Goal: Task Accomplishment & Management: Manage account settings

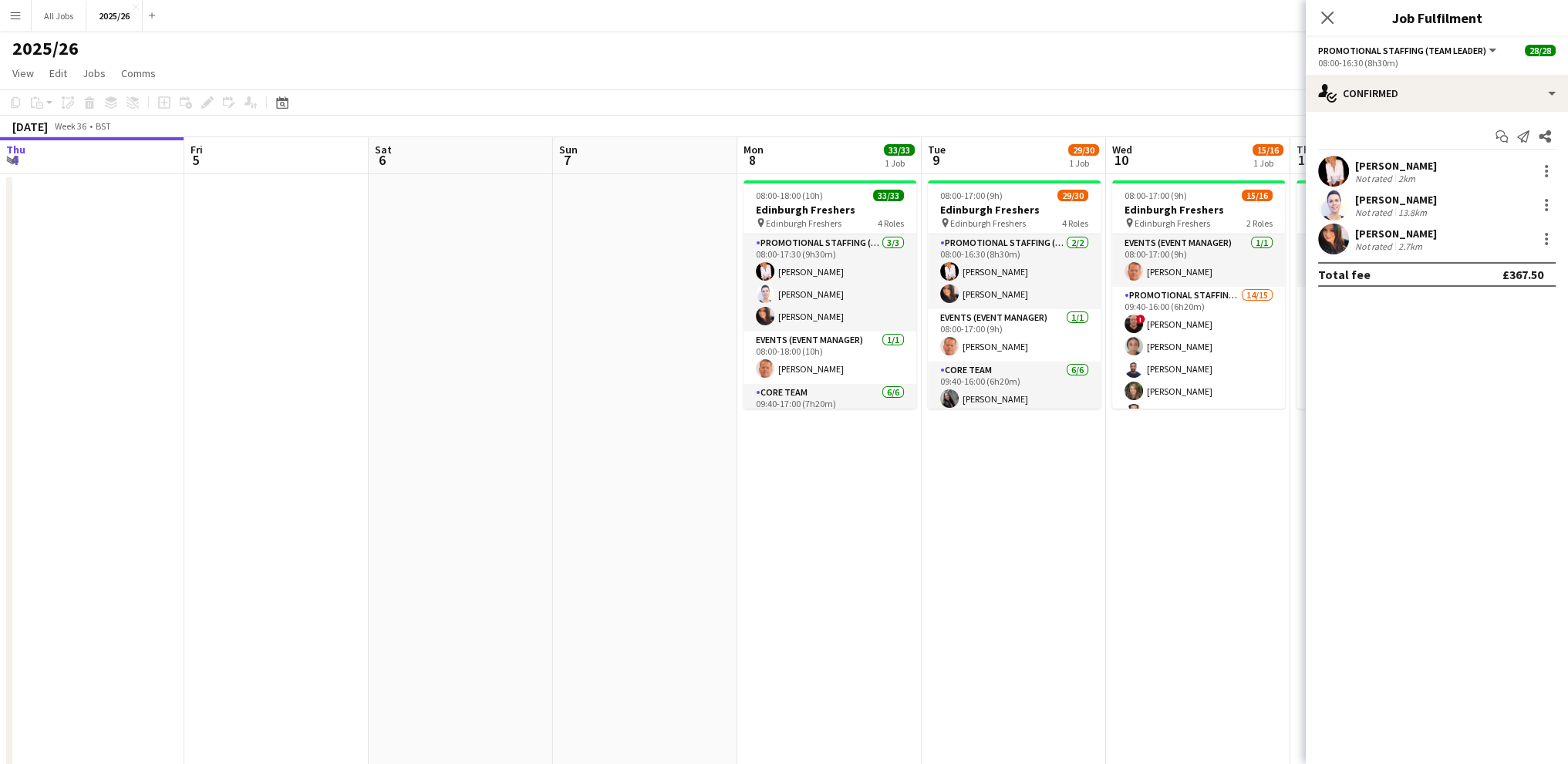
scroll to position [0, 624]
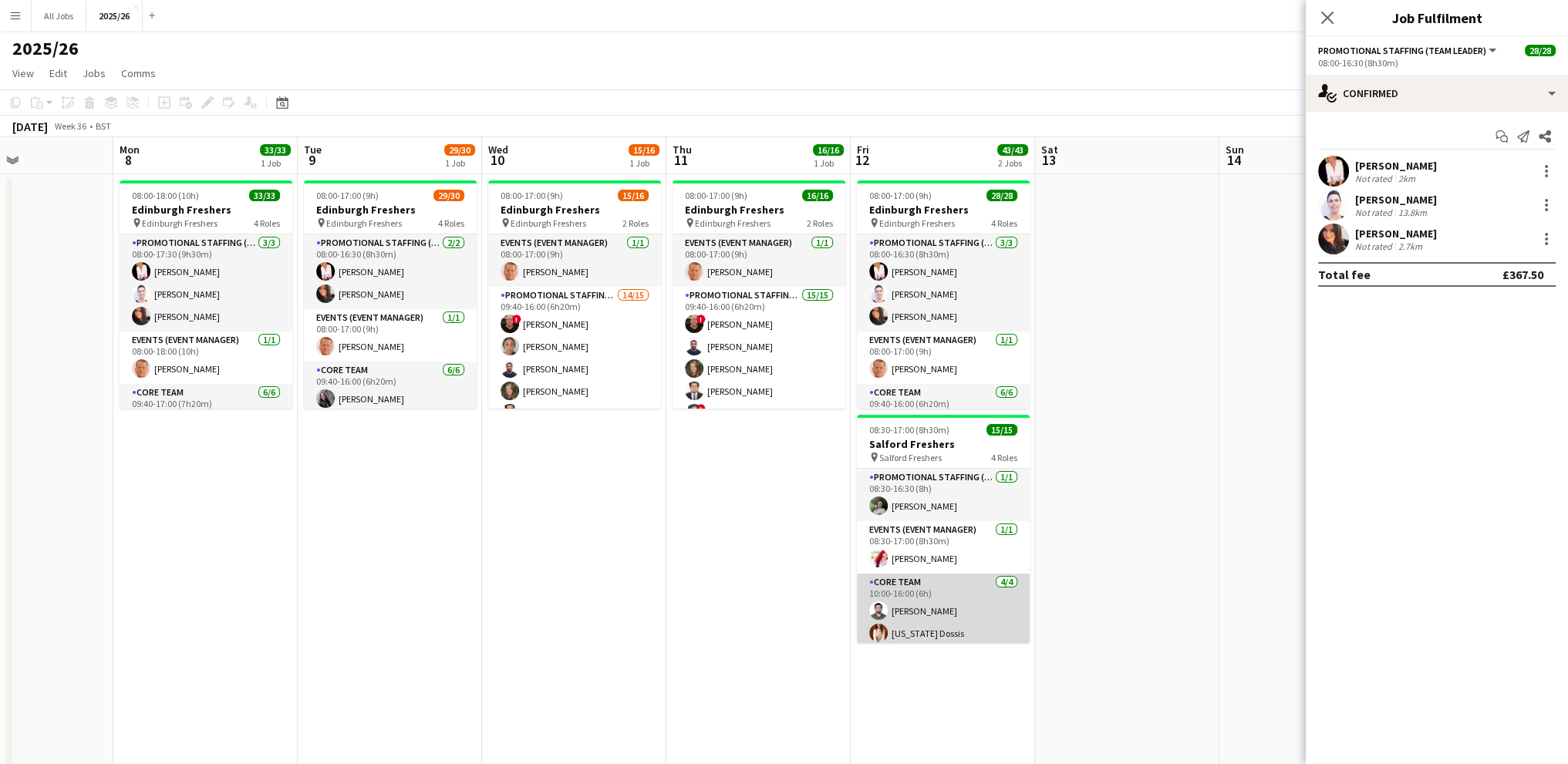
click at [943, 584] on app-card-role "Core Team [DATE] 10:00-16:00 (6h) [PERSON_NAME] [US_STATE] Dossis [PERSON_NAME]…" at bounding box center [943, 634] width 173 height 120
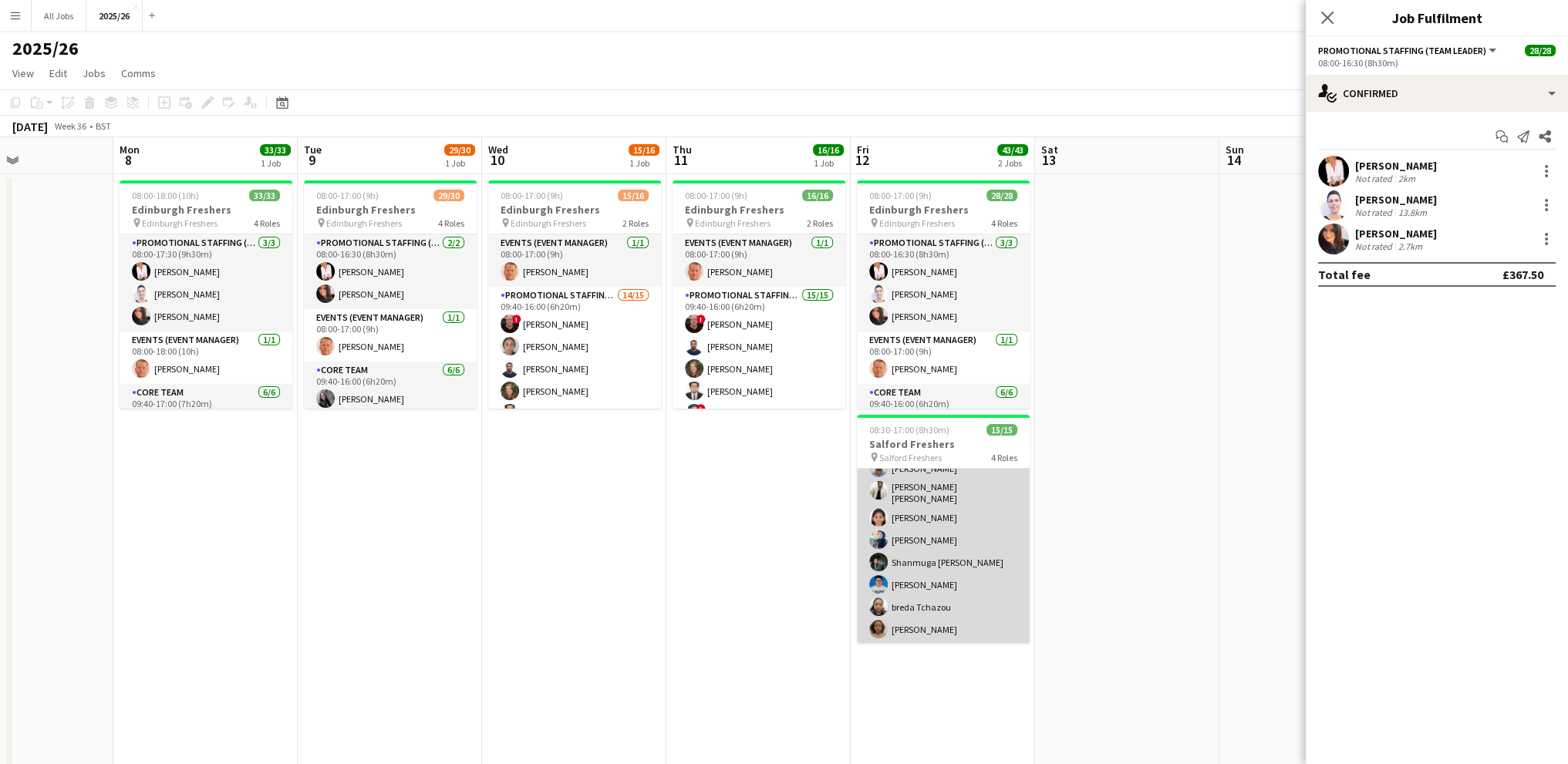
click at [923, 542] on app-card-role "Promotional Staffing (Brand Ambassadors) [DATE] 10:00-16:00 (6h) [PERSON_NAME] …" at bounding box center [943, 527] width 173 height 236
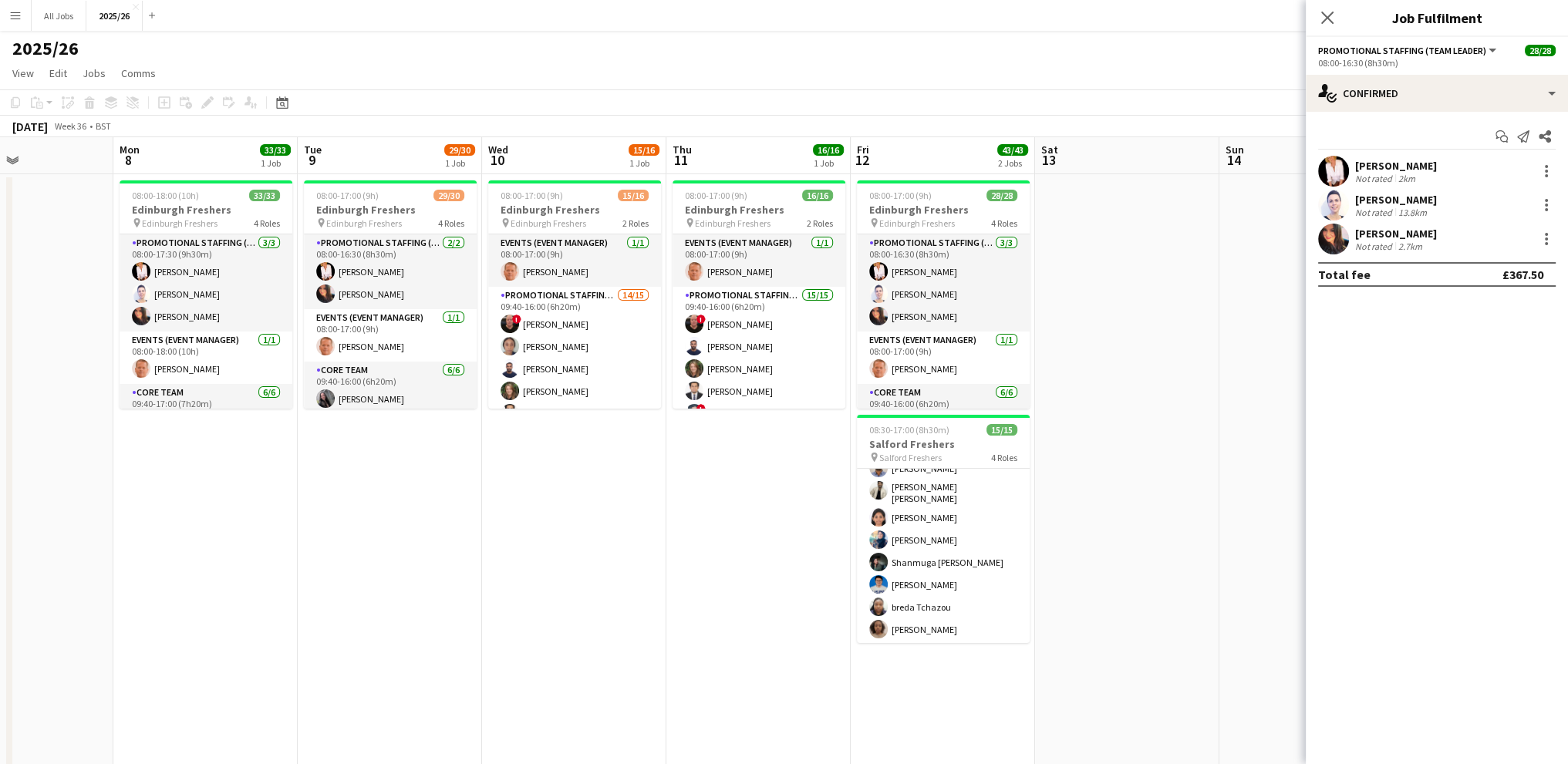
scroll to position [287, 0]
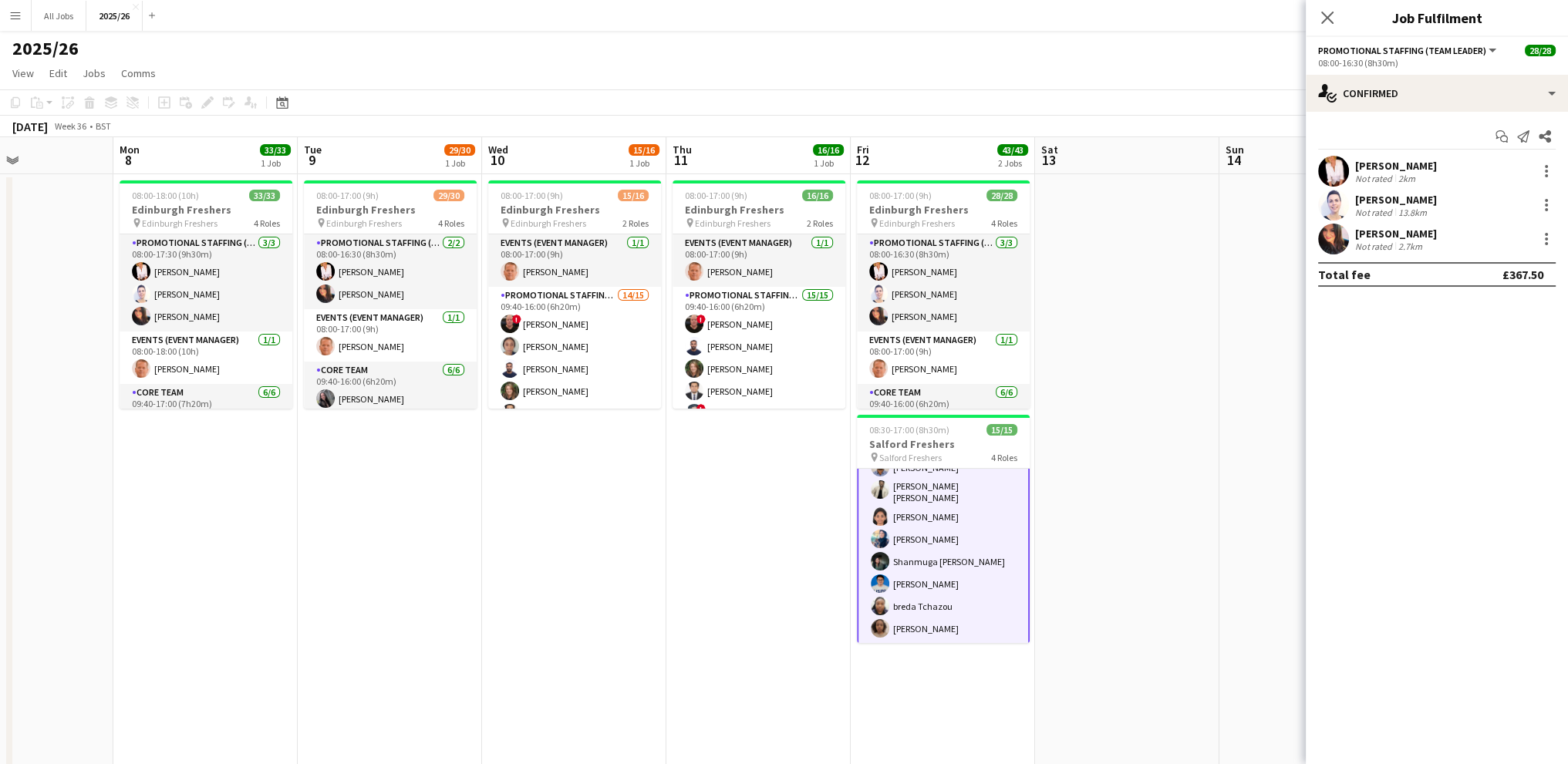
click at [937, 525] on app-card-role "Promotional Staffing (Brand Ambassadors) [DATE] 10:00-16:00 (6h) [PERSON_NAME] …" at bounding box center [943, 526] width 173 height 239
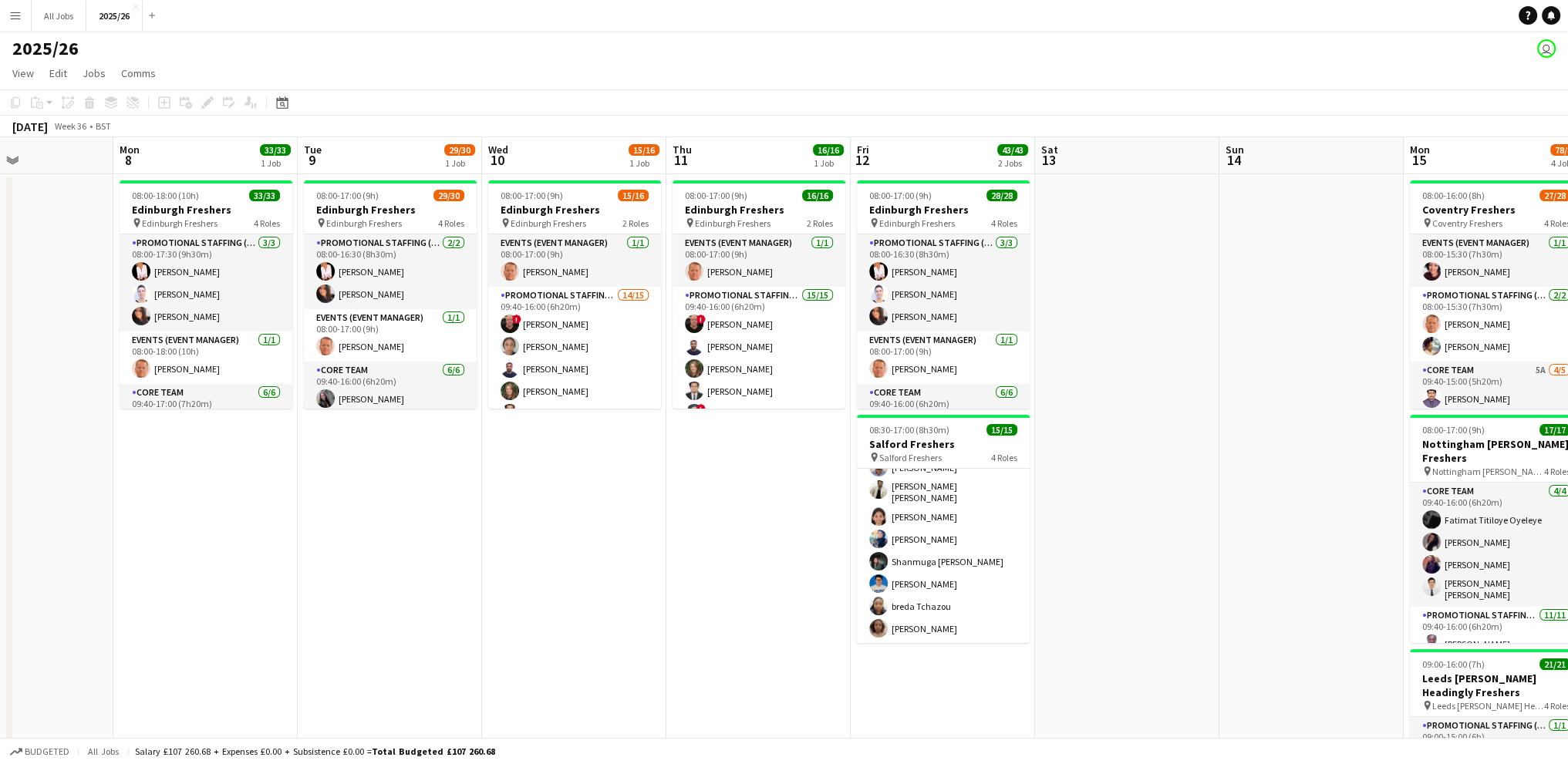
scroll to position [231, 0]
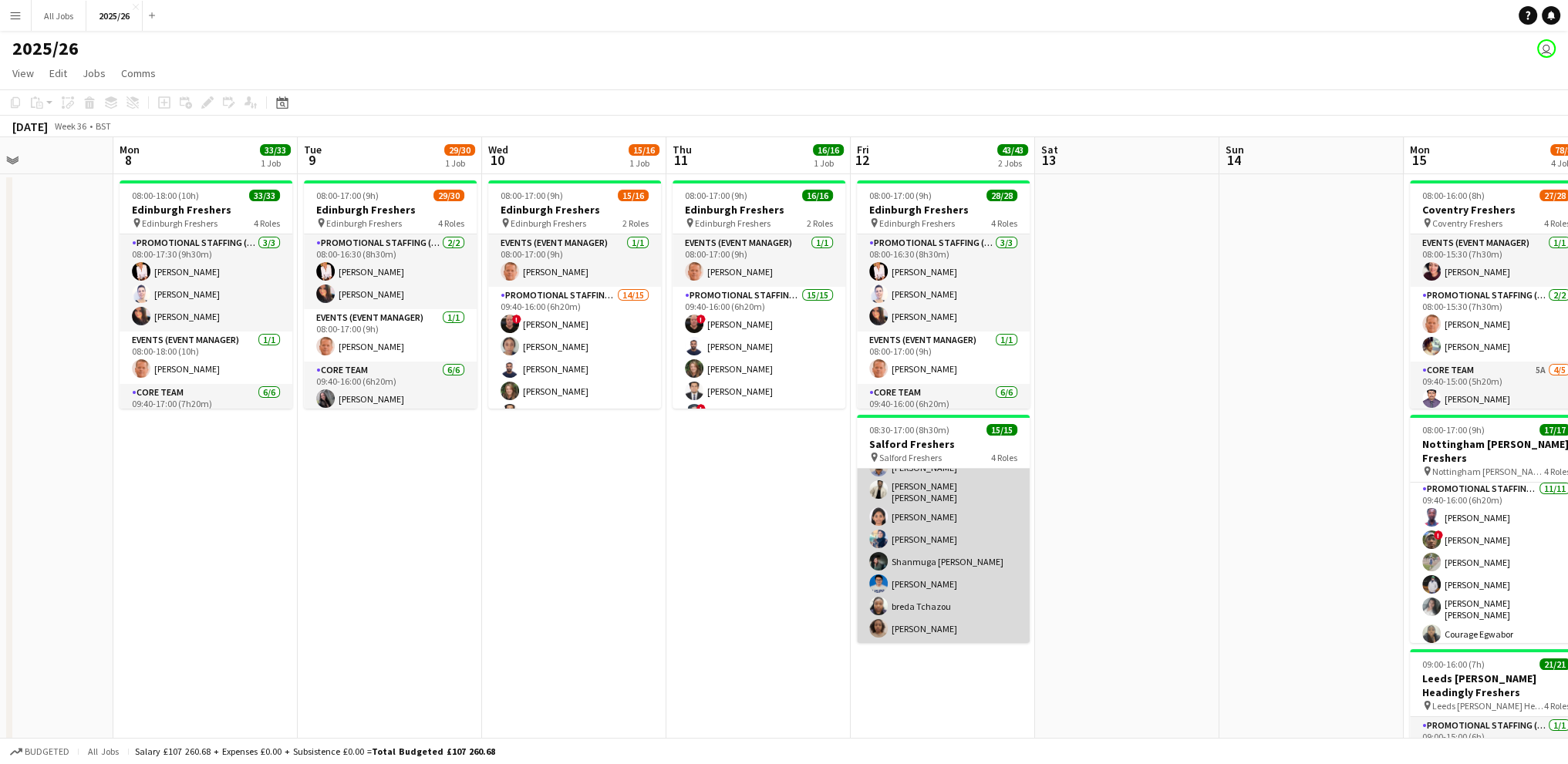
click at [915, 523] on app-card-role "Promotional Staffing (Brand Ambassadors) [DATE] 10:00-16:00 (6h) [PERSON_NAME] …" at bounding box center [943, 526] width 173 height 236
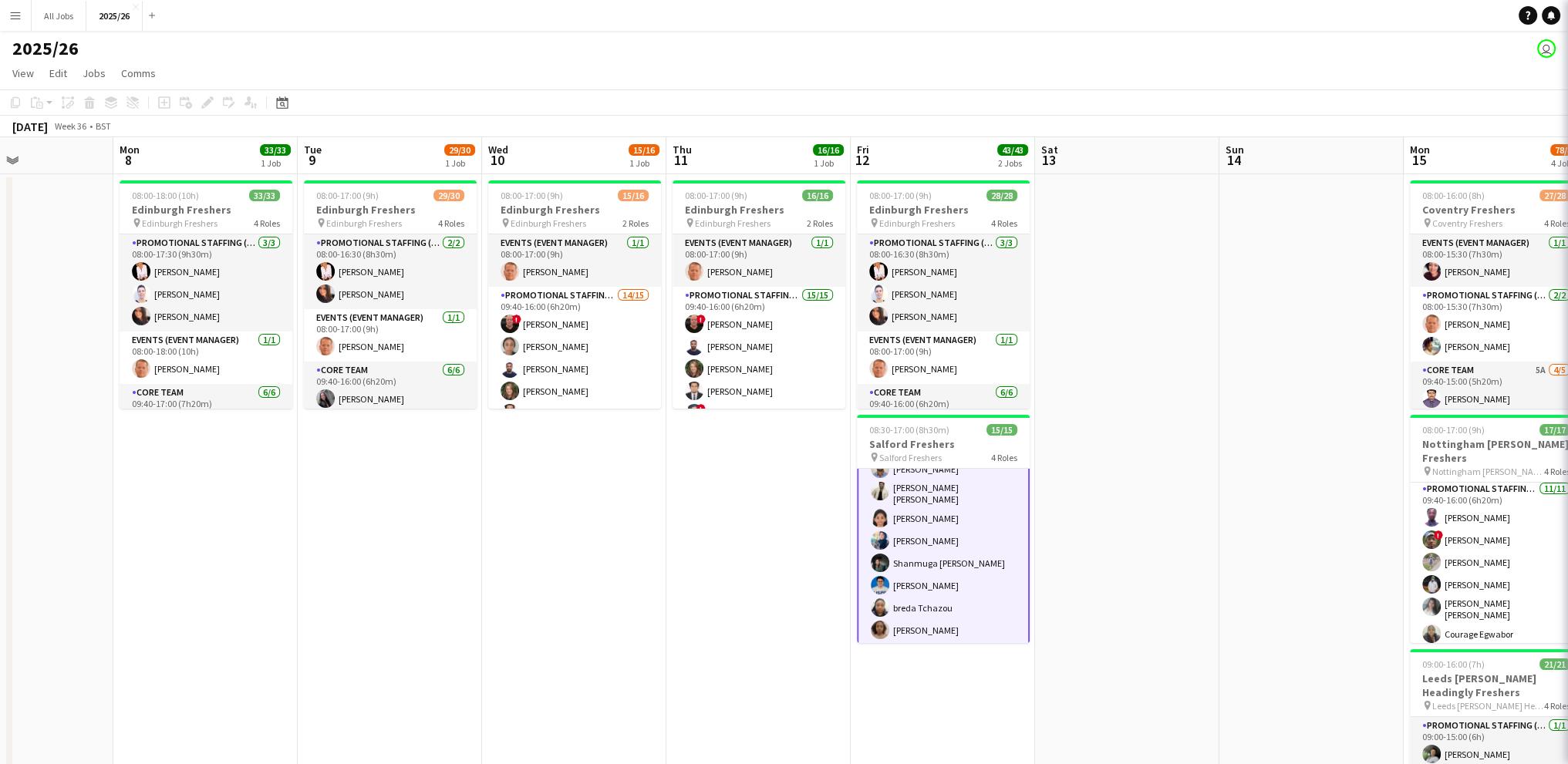
scroll to position [287, 0]
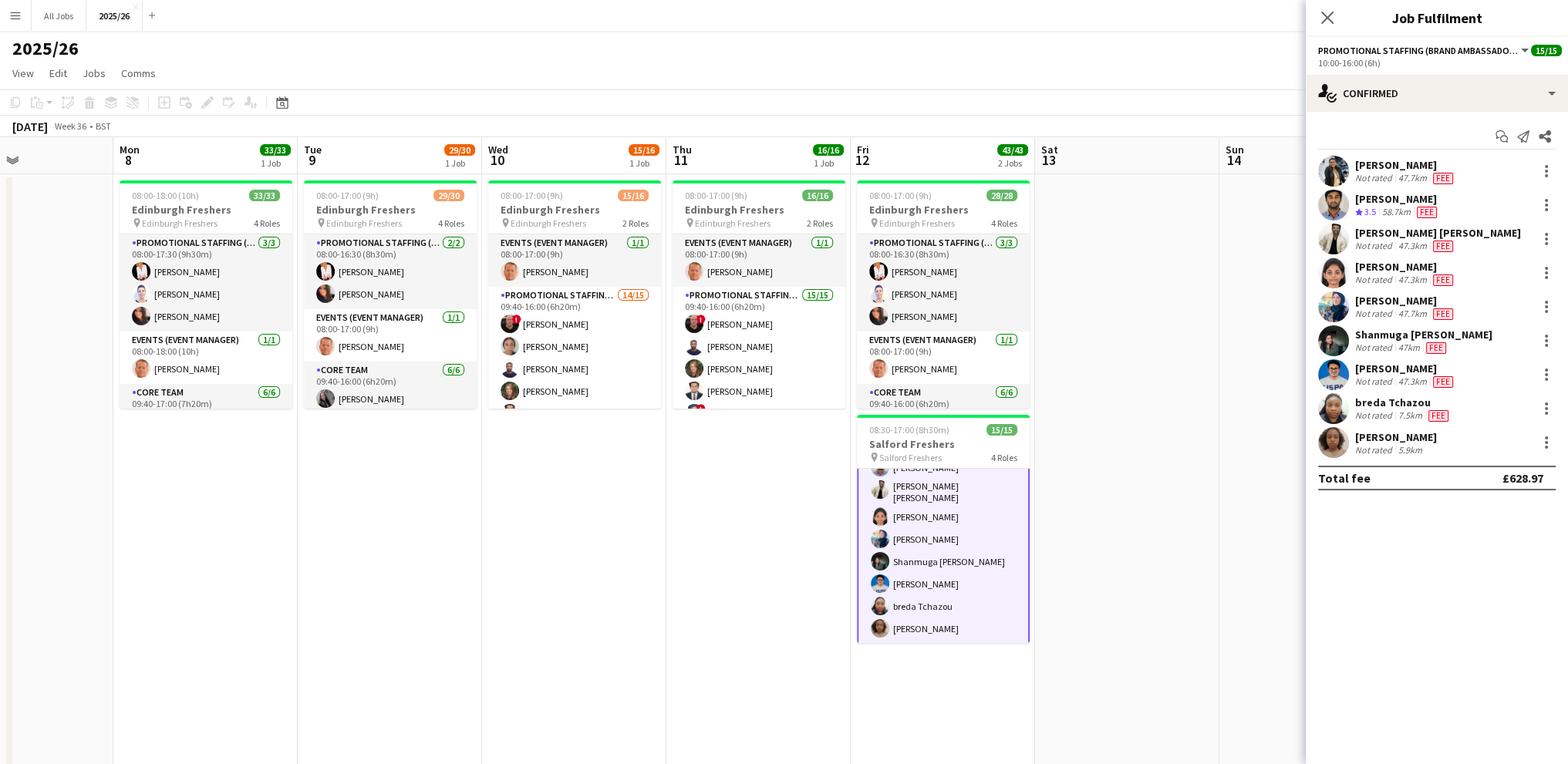
click at [1375, 166] on div "[PERSON_NAME]" at bounding box center [1405, 165] width 101 height 14
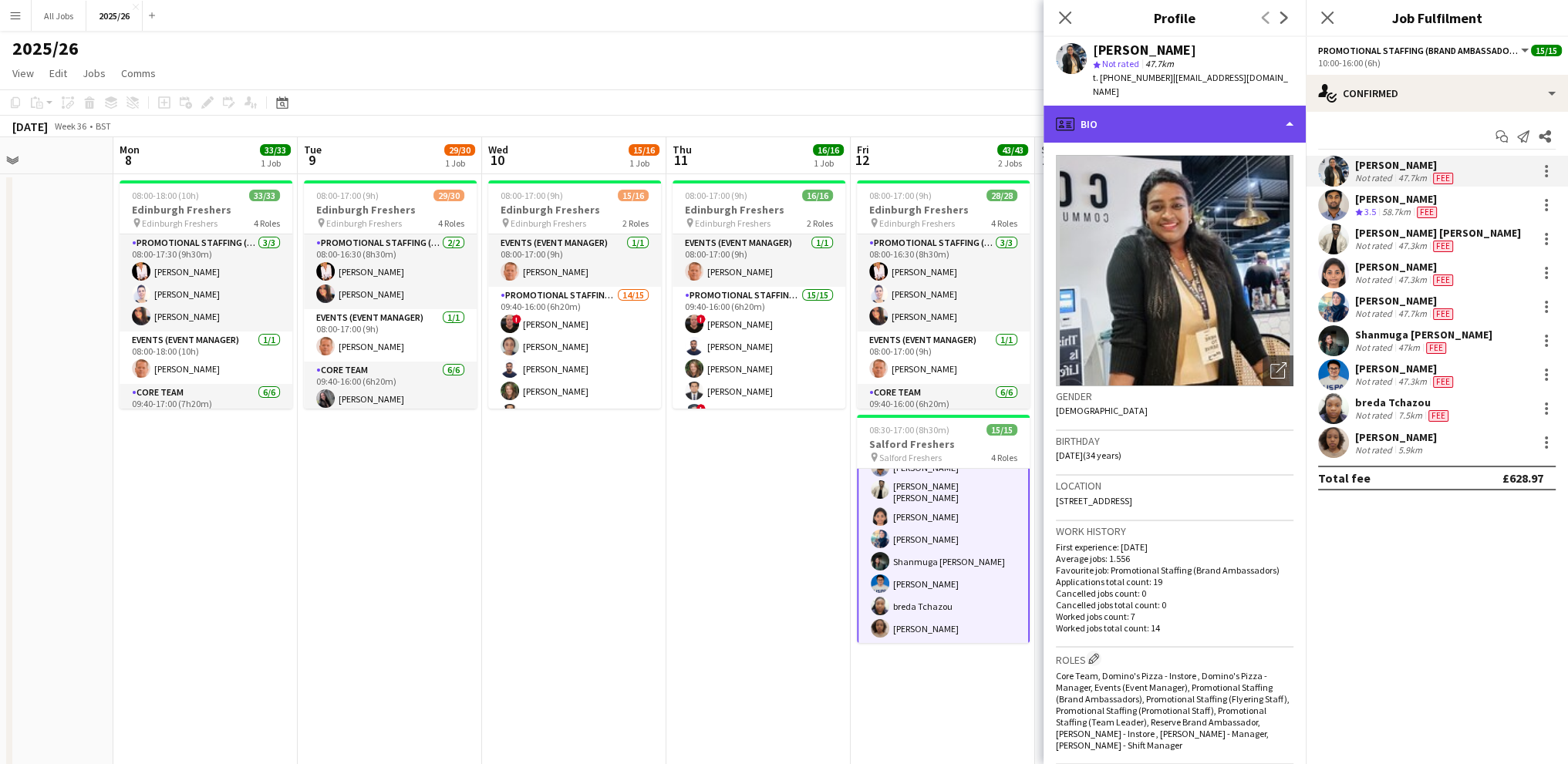
click at [1090, 113] on div "profile Bio" at bounding box center [1174, 125] width 262 height 37
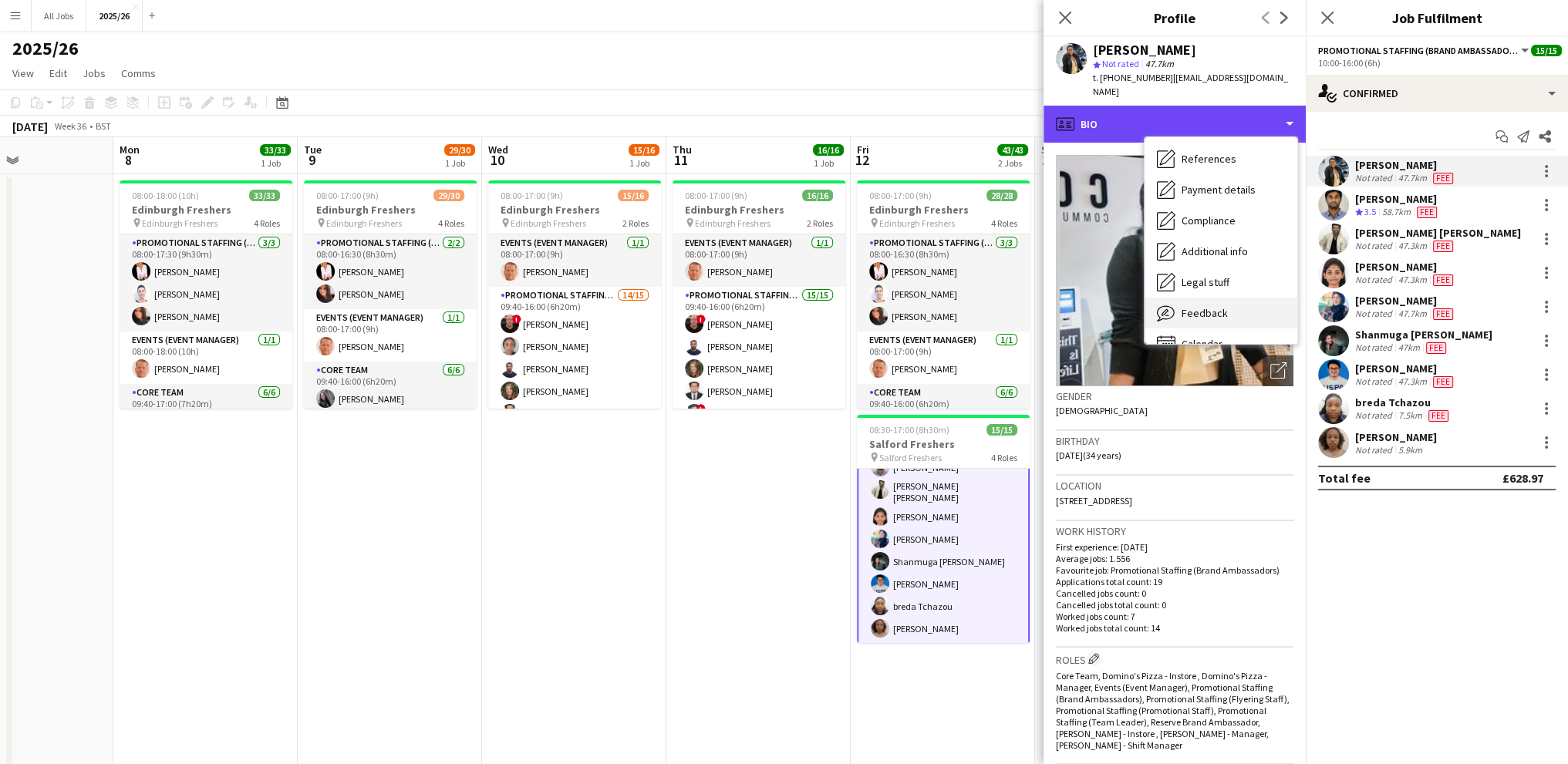
scroll to position [176, 0]
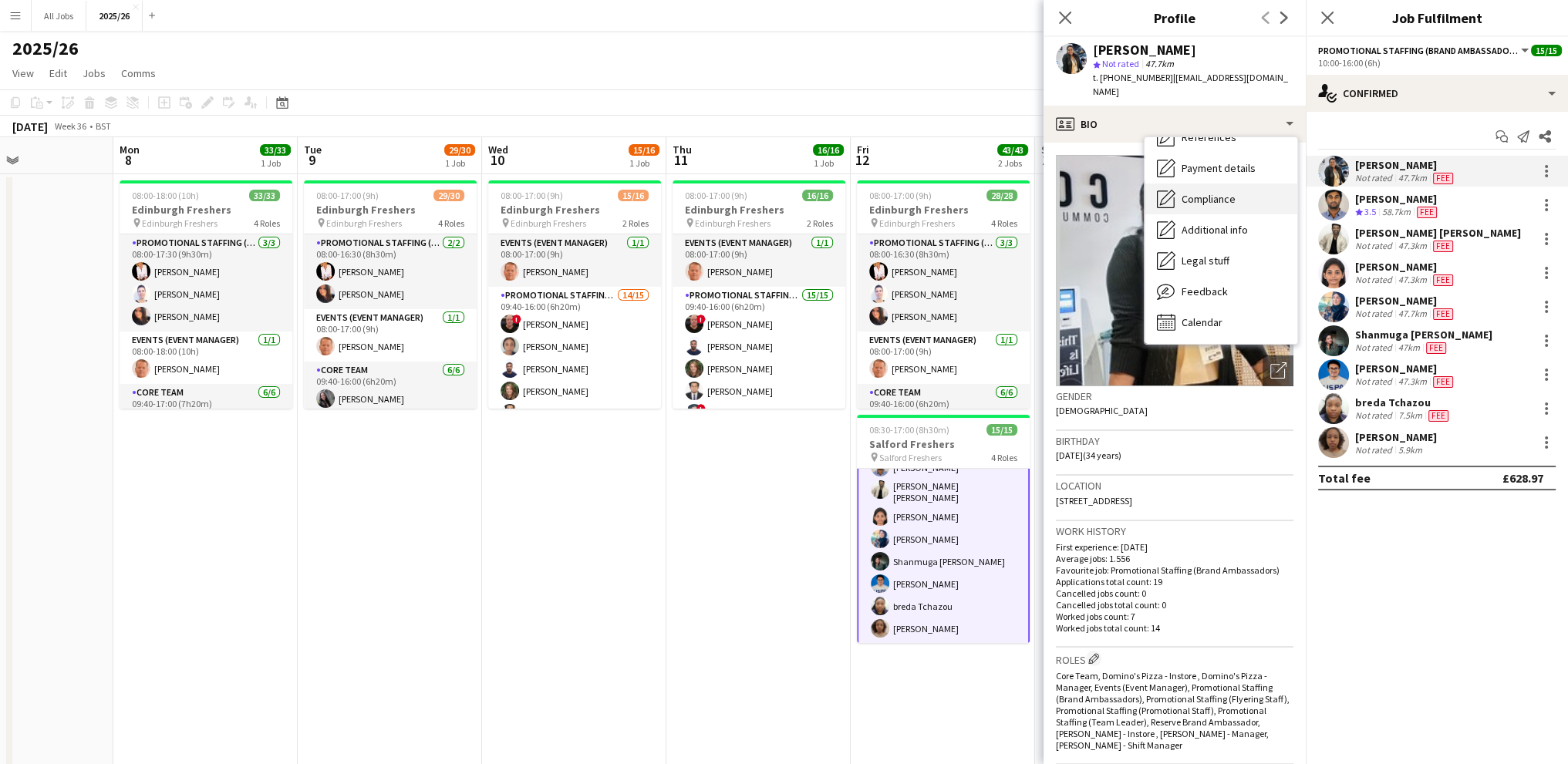
click at [1195, 192] on span "Compliance" at bounding box center [1208, 199] width 54 height 14
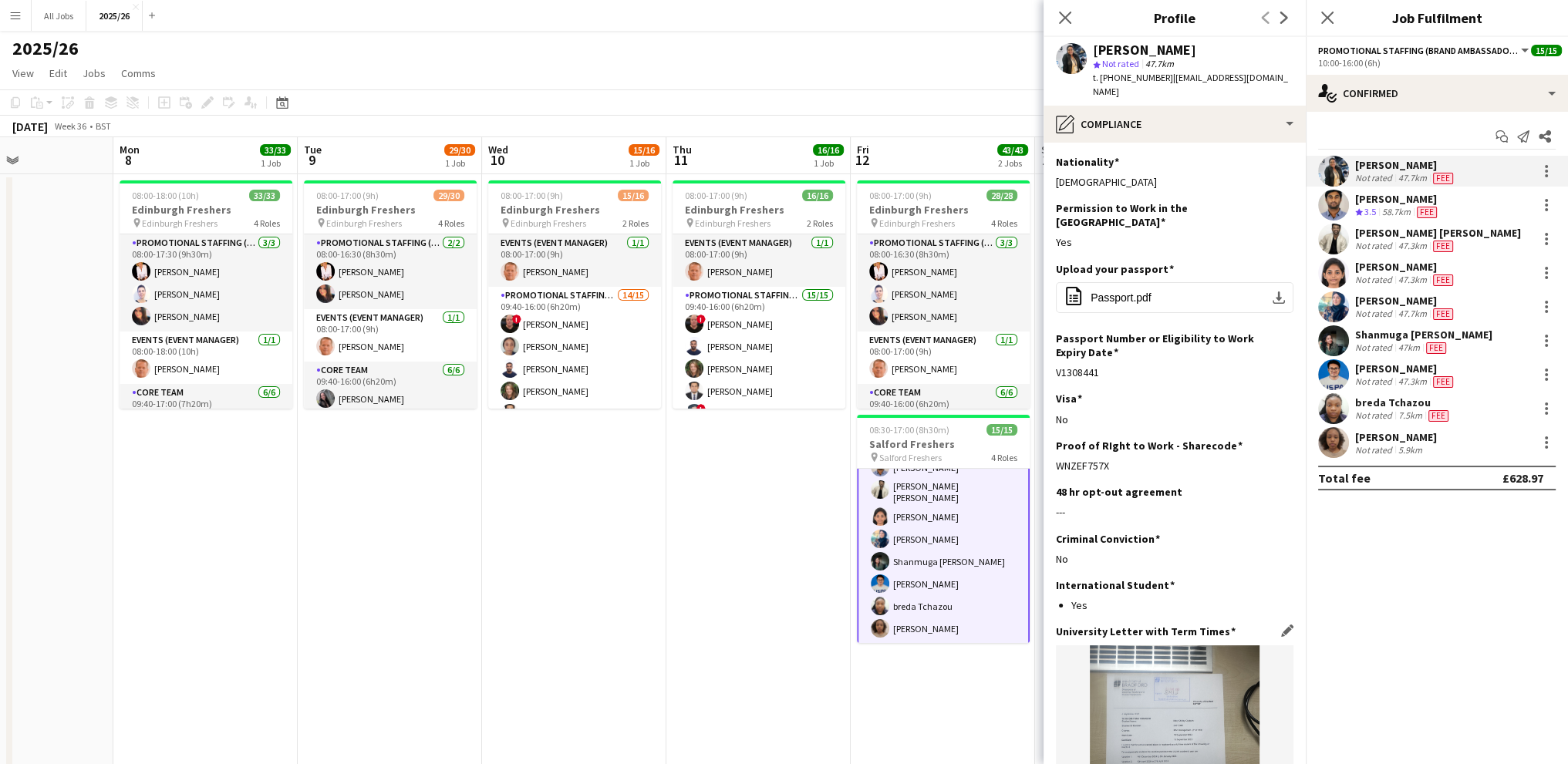
scroll to position [202, 0]
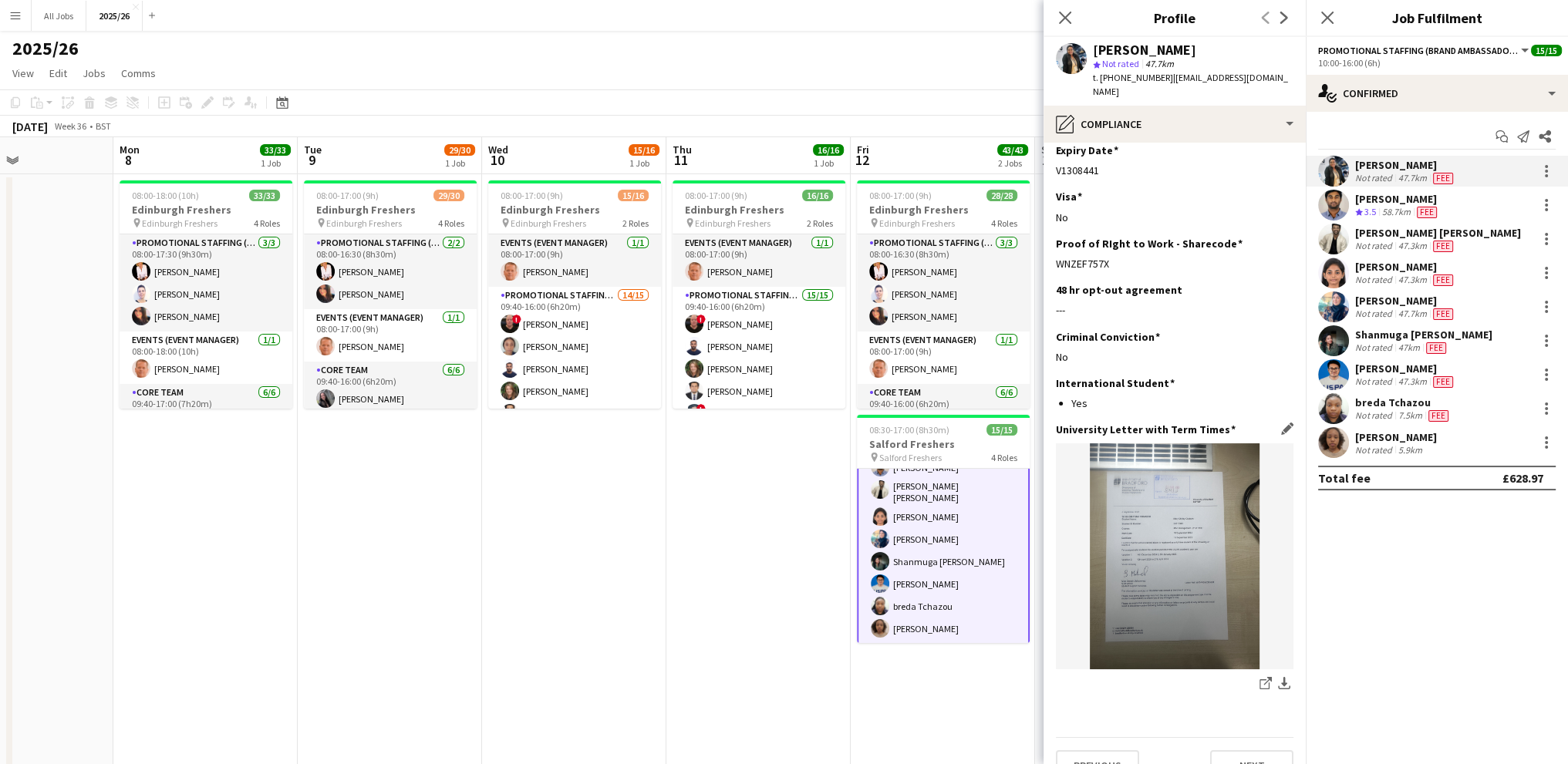
click at [1164, 536] on img at bounding box center [1175, 556] width 237 height 226
click at [197, 335] on app-card-role "Events (Event Manager) [DATE] 08:00-18:00 (10h) [PERSON_NAME]" at bounding box center [206, 357] width 173 height 52
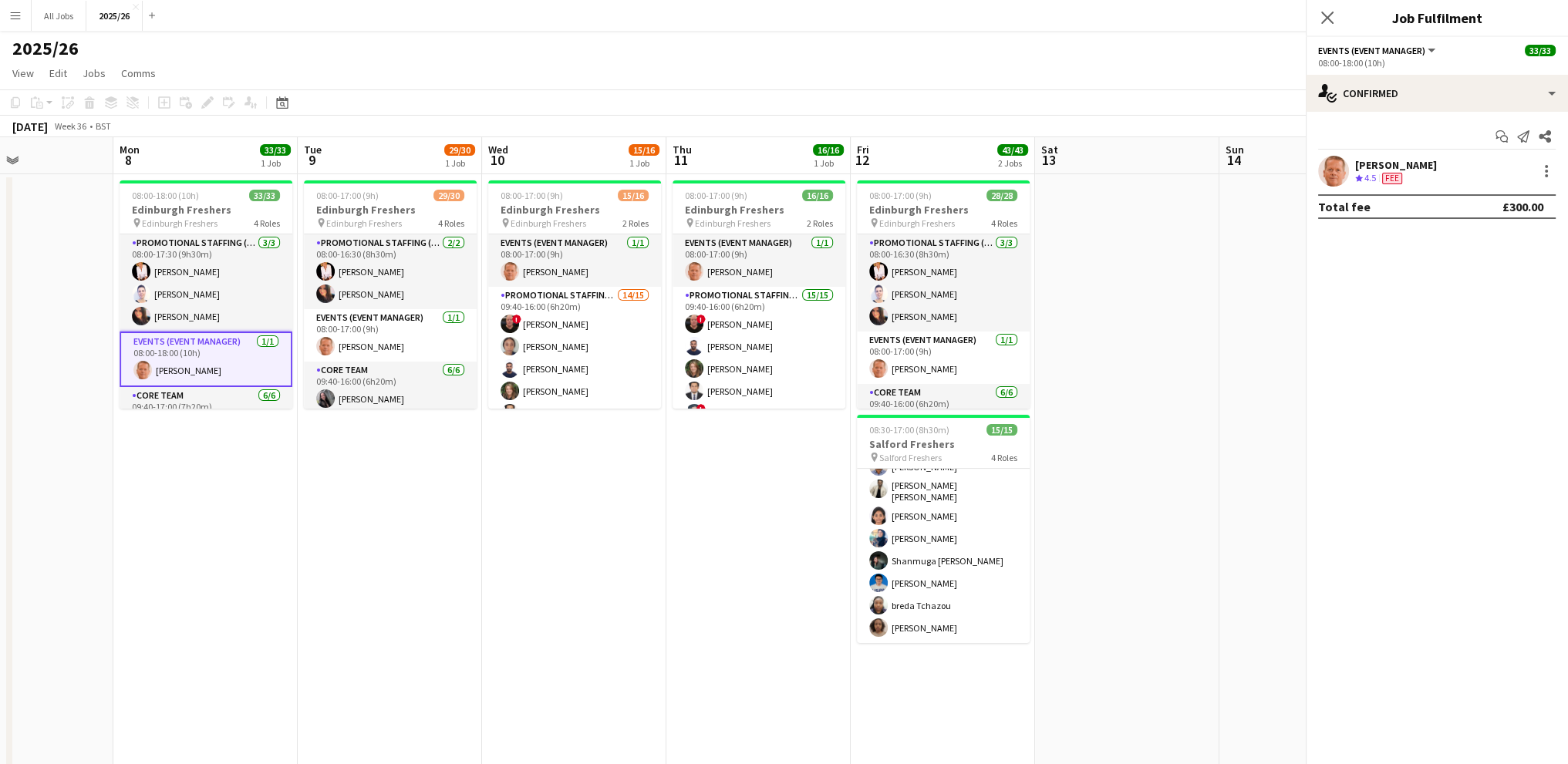
scroll to position [285, 0]
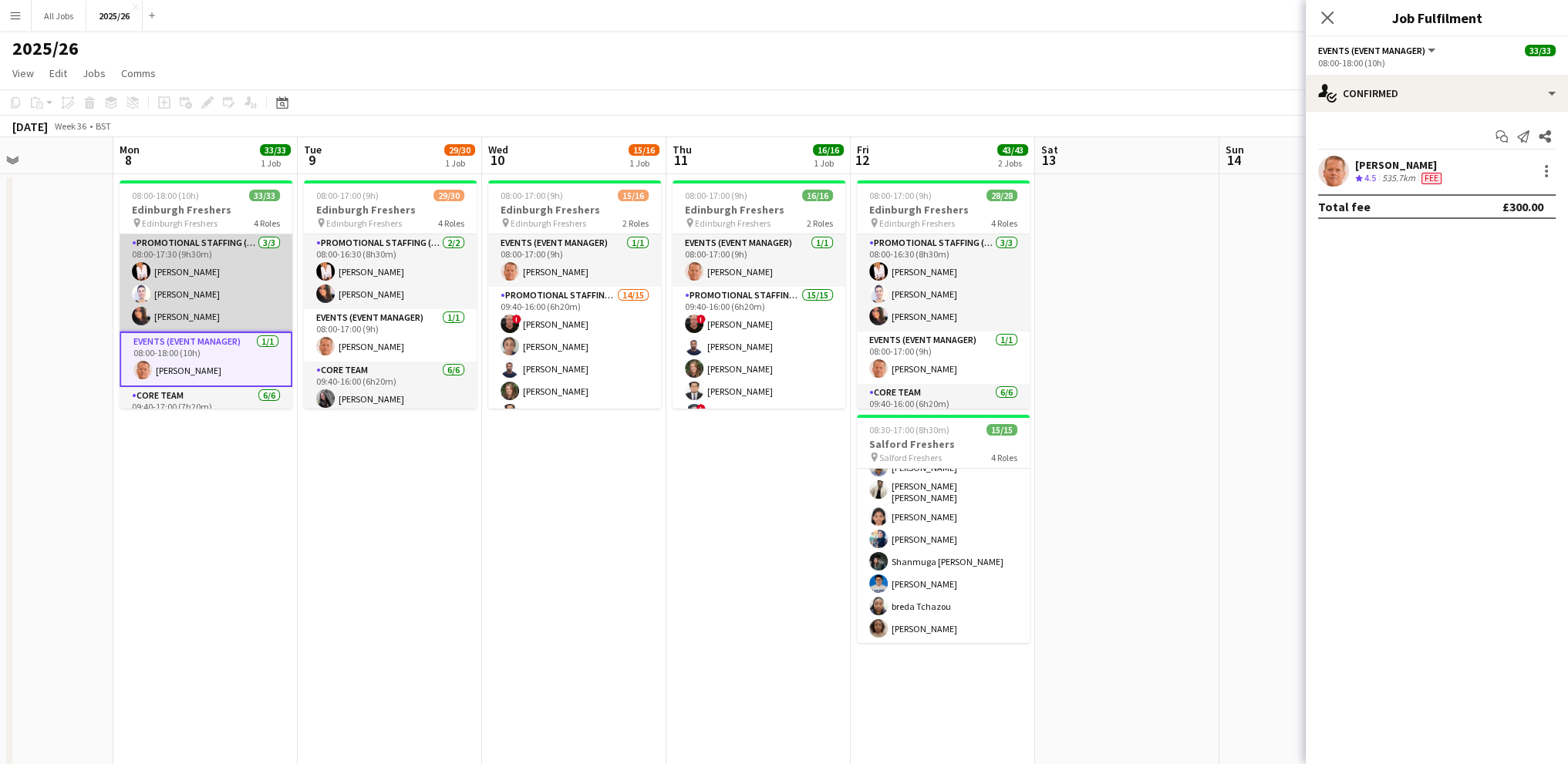
click at [207, 307] on app-card-role "Promotional Staffing (Team Leader) [DATE] 08:00-17:30 (9h30m) [PERSON_NAME] [PE…" at bounding box center [206, 282] width 173 height 97
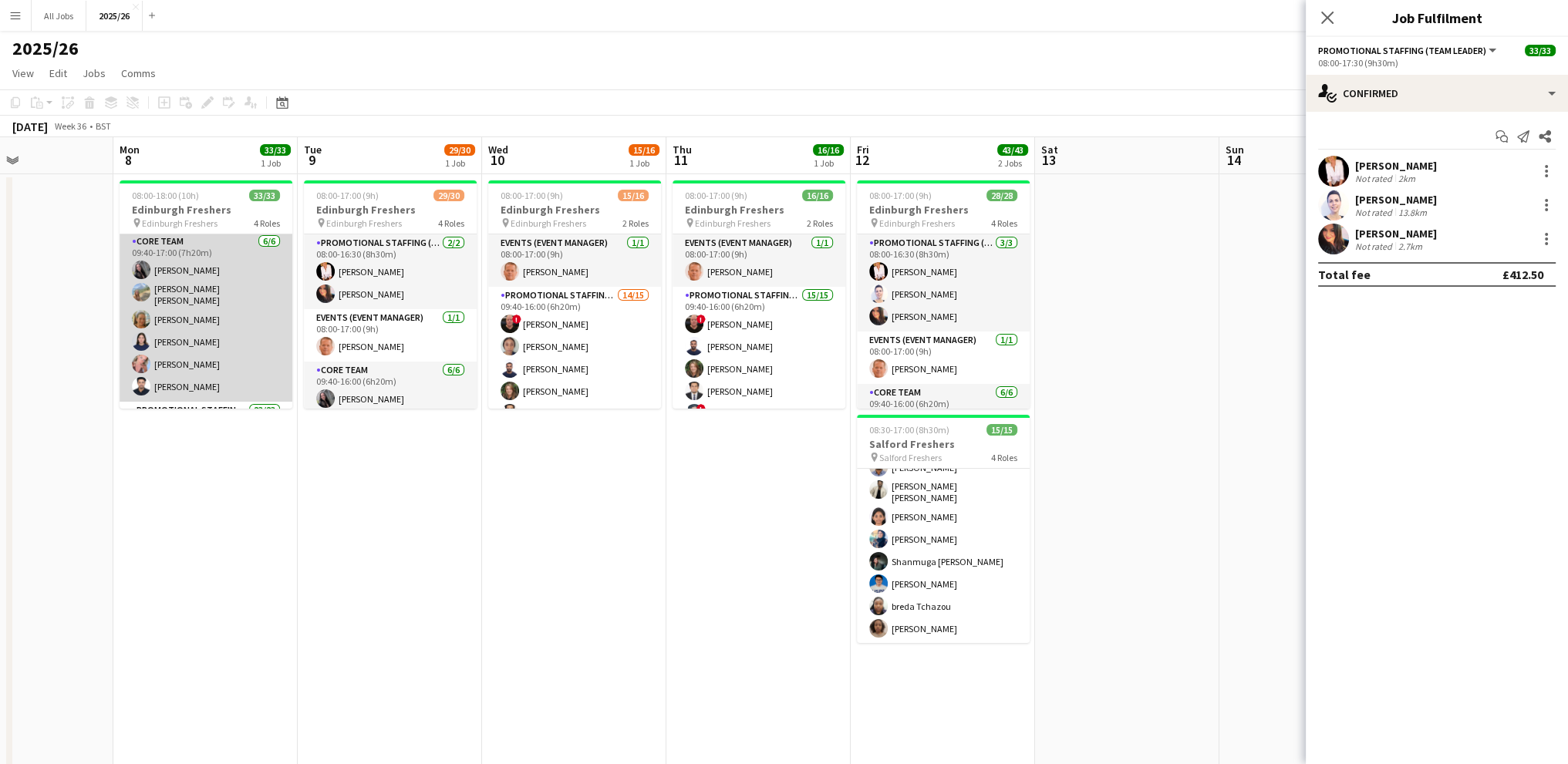
click at [192, 338] on app-card-role "Core Team [DATE] 09:40-17:00 (7h20m) [PERSON_NAME] [PERSON_NAME] [PERSON_NAME] …" at bounding box center [206, 317] width 173 height 169
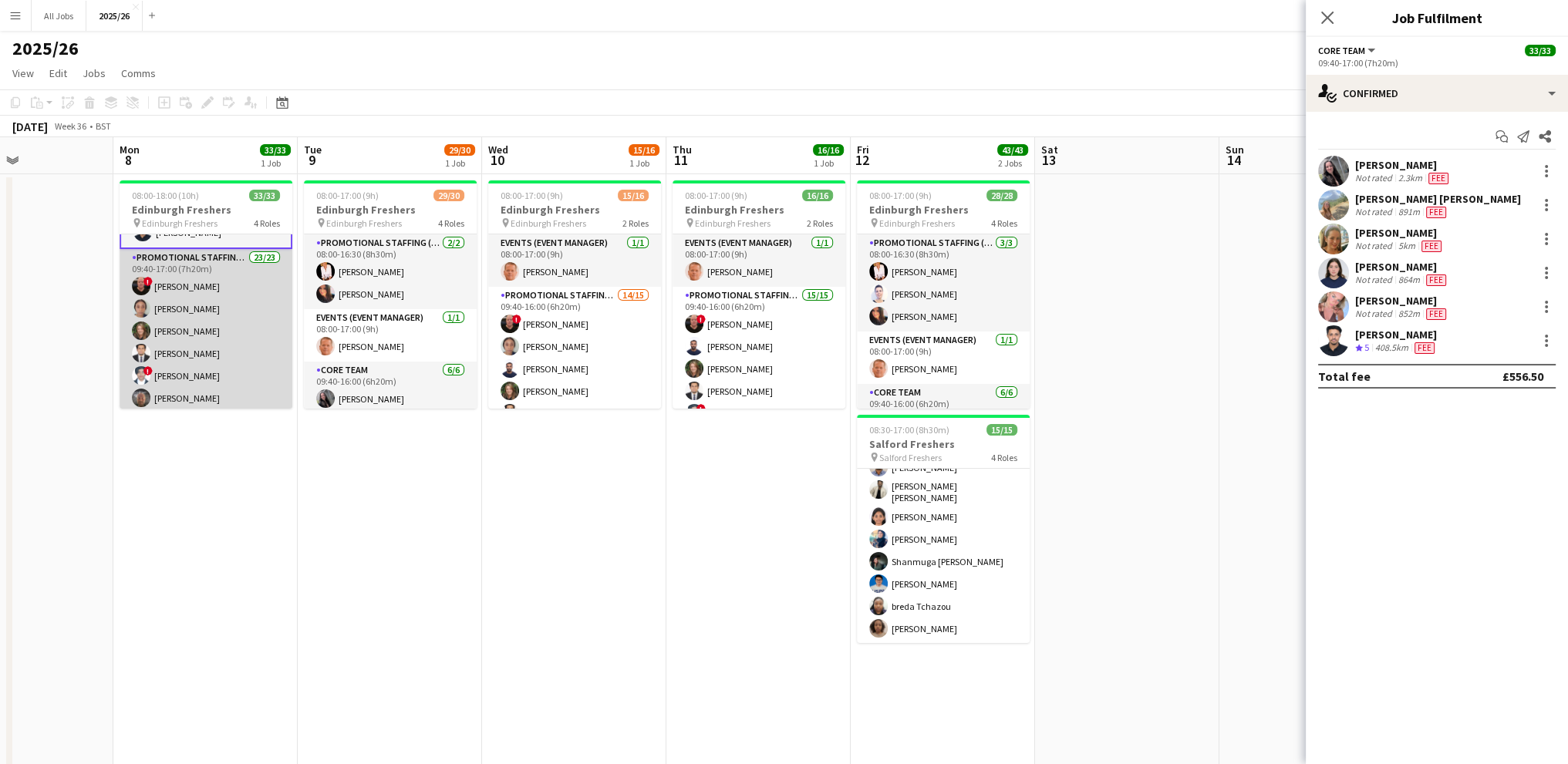
click at [204, 359] on app-card-role "Promotional Staffing (Brand Ambassadors) 23/23 09:40-17:00 (7h20m) ! [PERSON_NA…" at bounding box center [206, 528] width 173 height 558
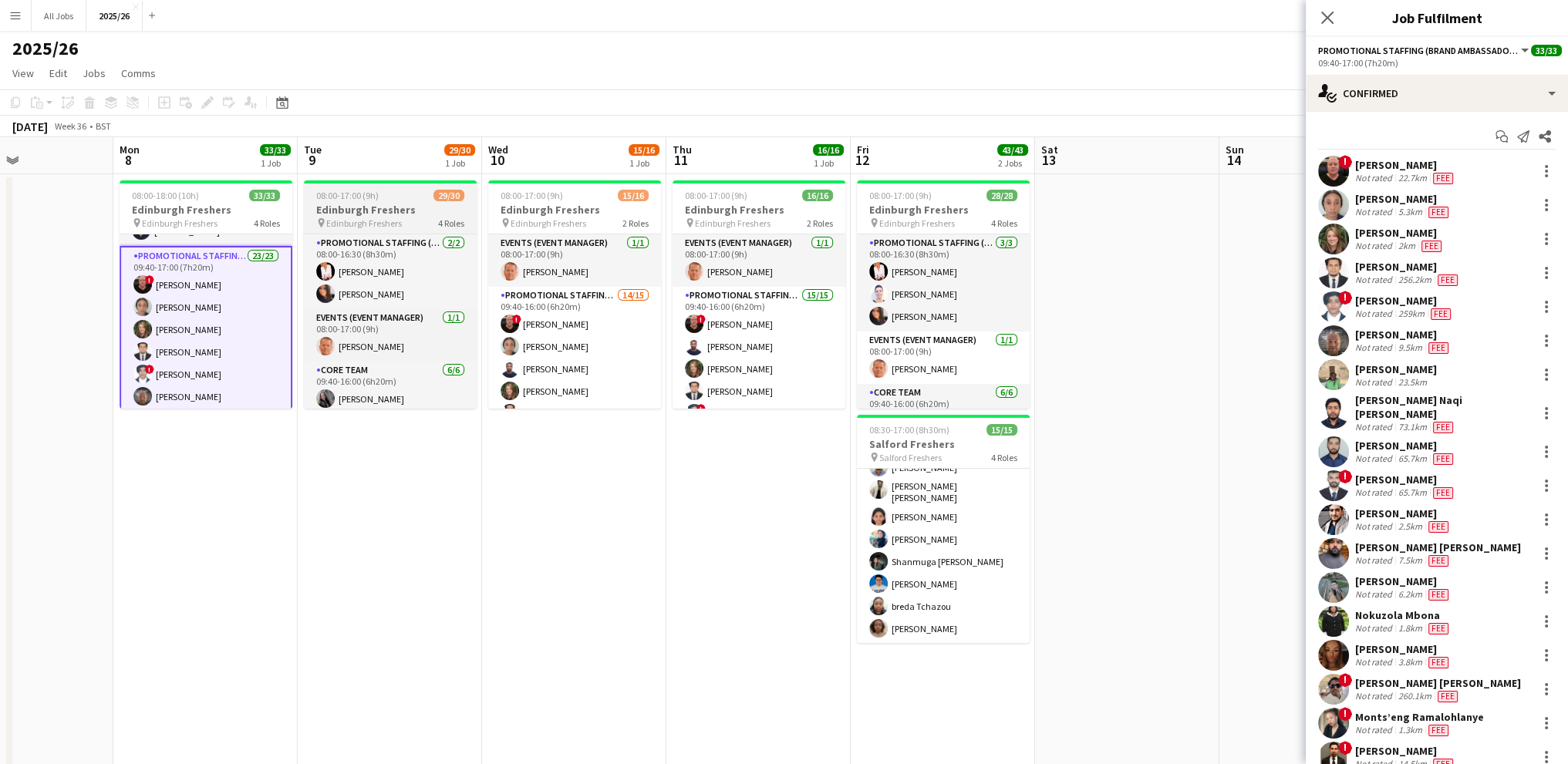
scroll to position [305, 0]
click at [1378, 421] on div "Not rated" at bounding box center [1375, 427] width 40 height 13
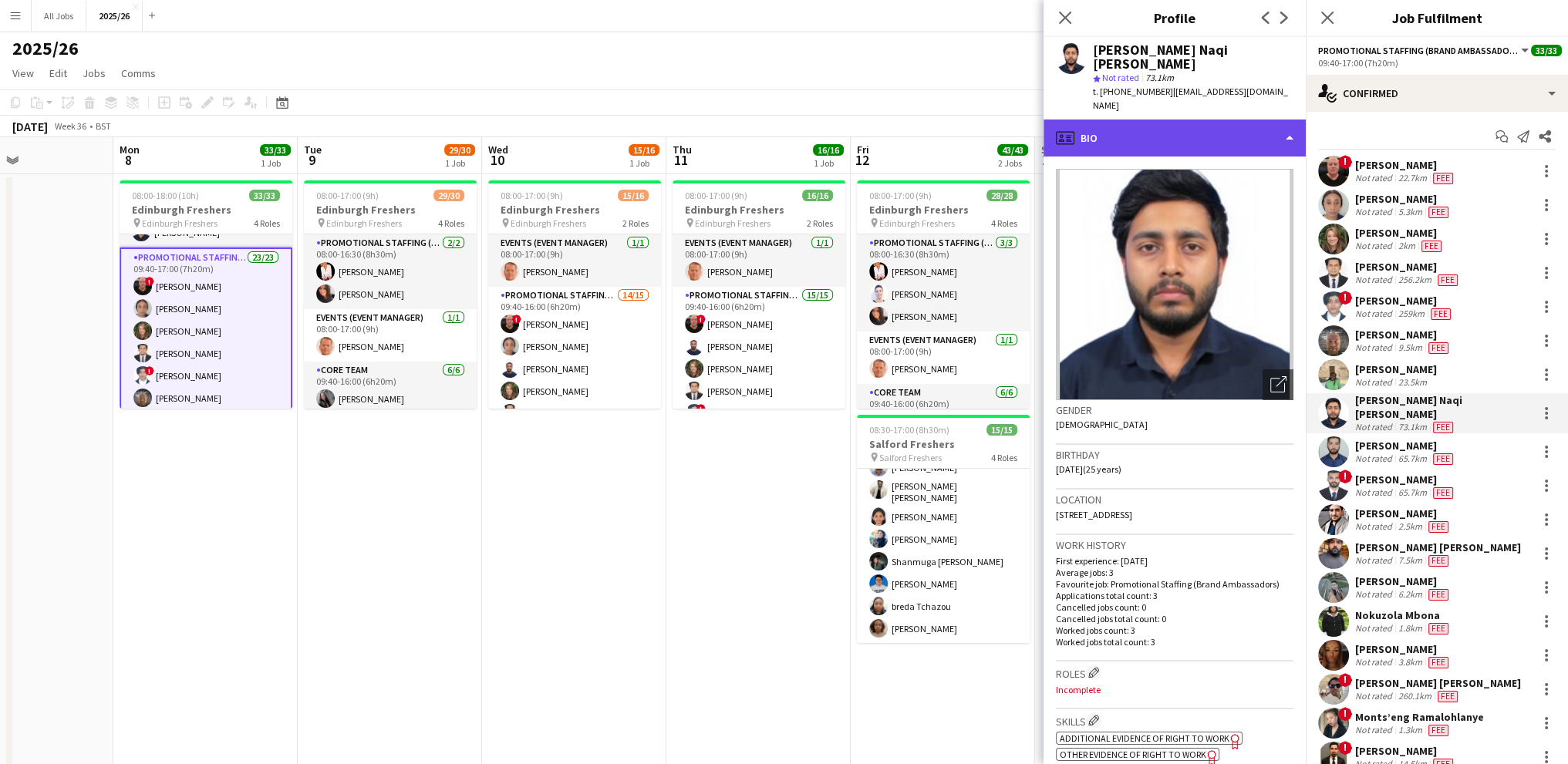
click at [1194, 120] on div "profile Bio" at bounding box center [1174, 138] width 262 height 37
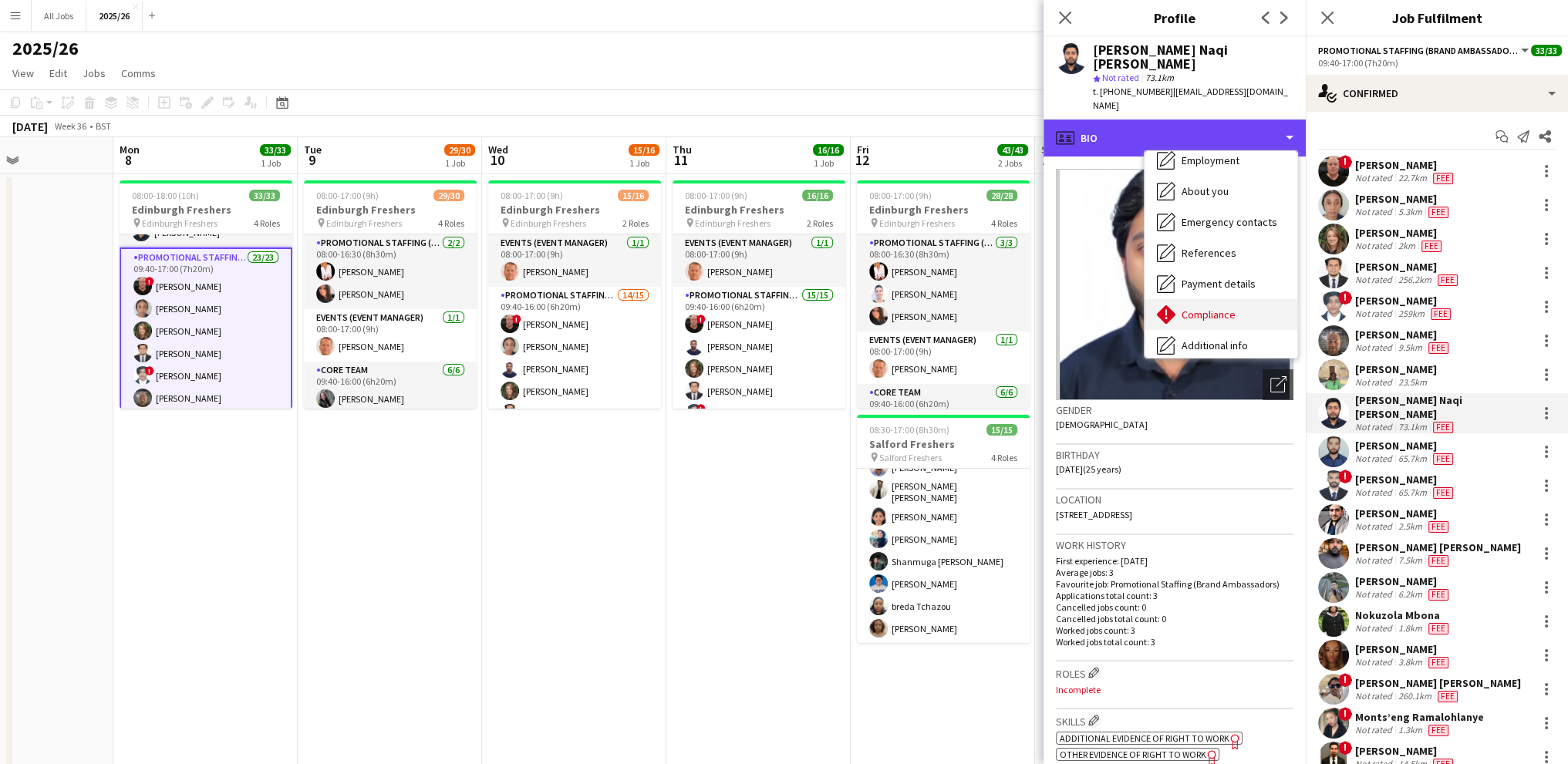
scroll to position [154, 0]
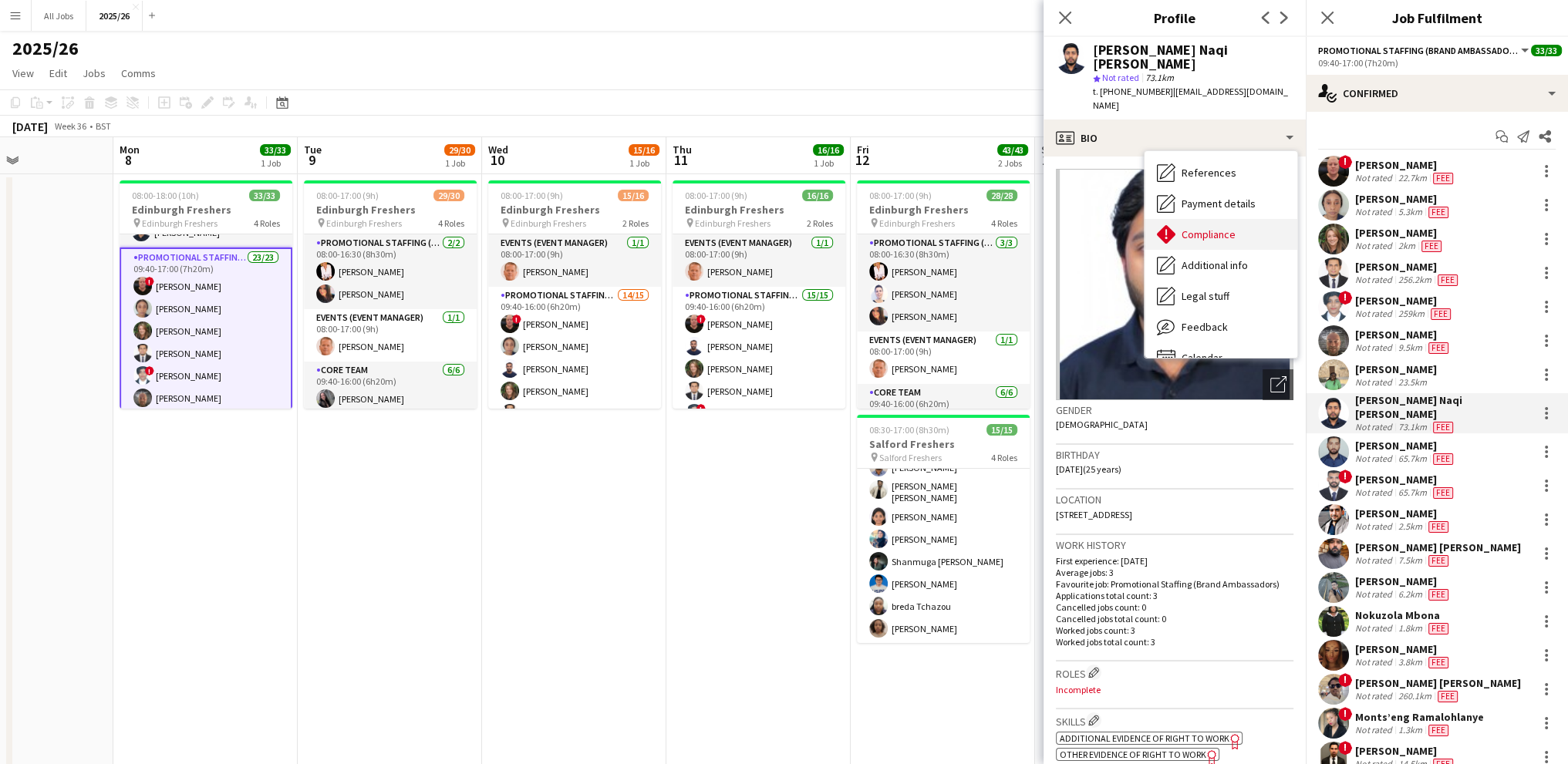
click at [1204, 229] on div "Compliance Compliance" at bounding box center [1221, 233] width 153 height 30
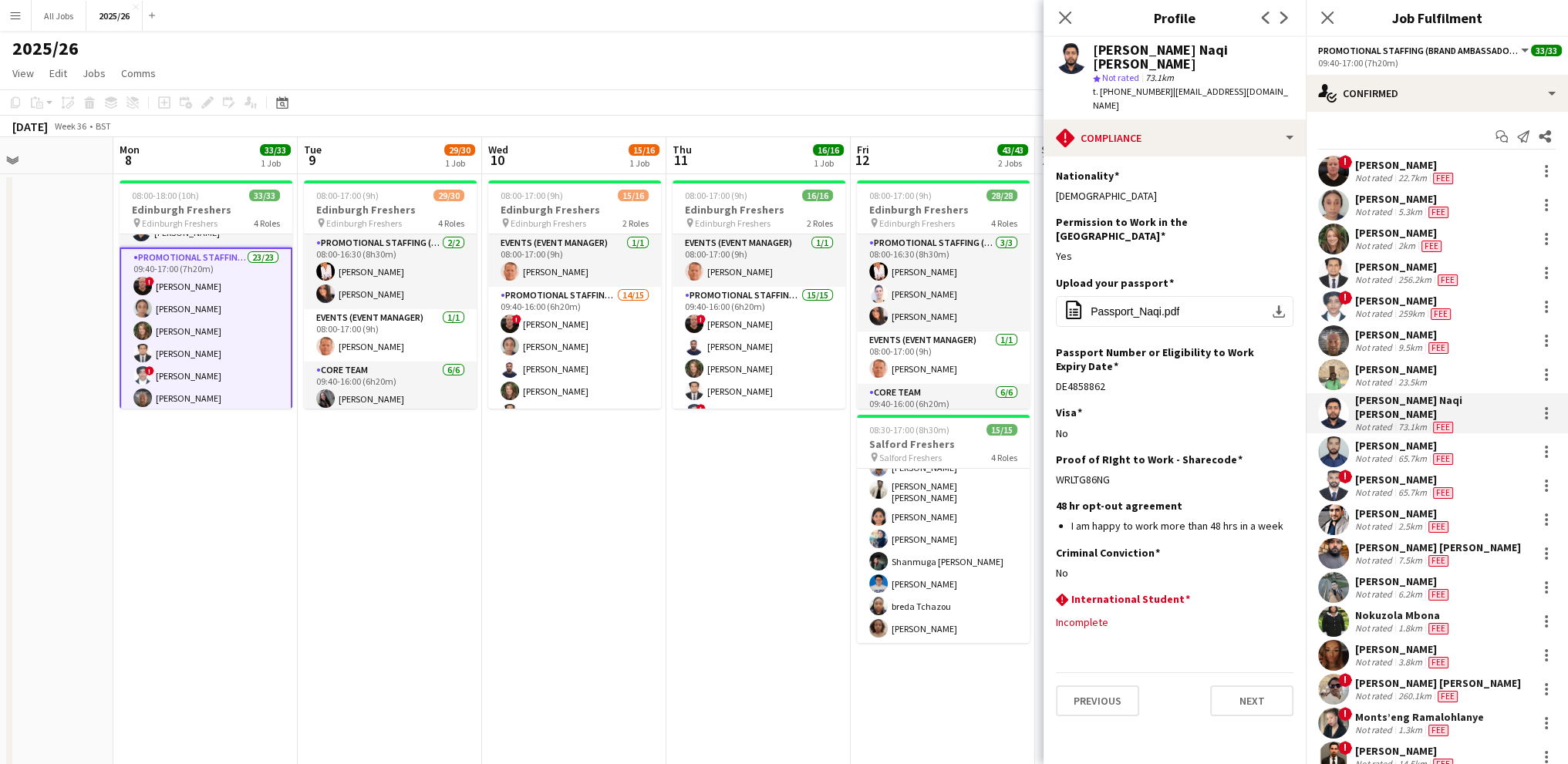
click at [561, 75] on app-page-menu "View Day view expanded Day view collapsed Month view Date picker Jump to [DATE]…" at bounding box center [784, 75] width 1568 height 29
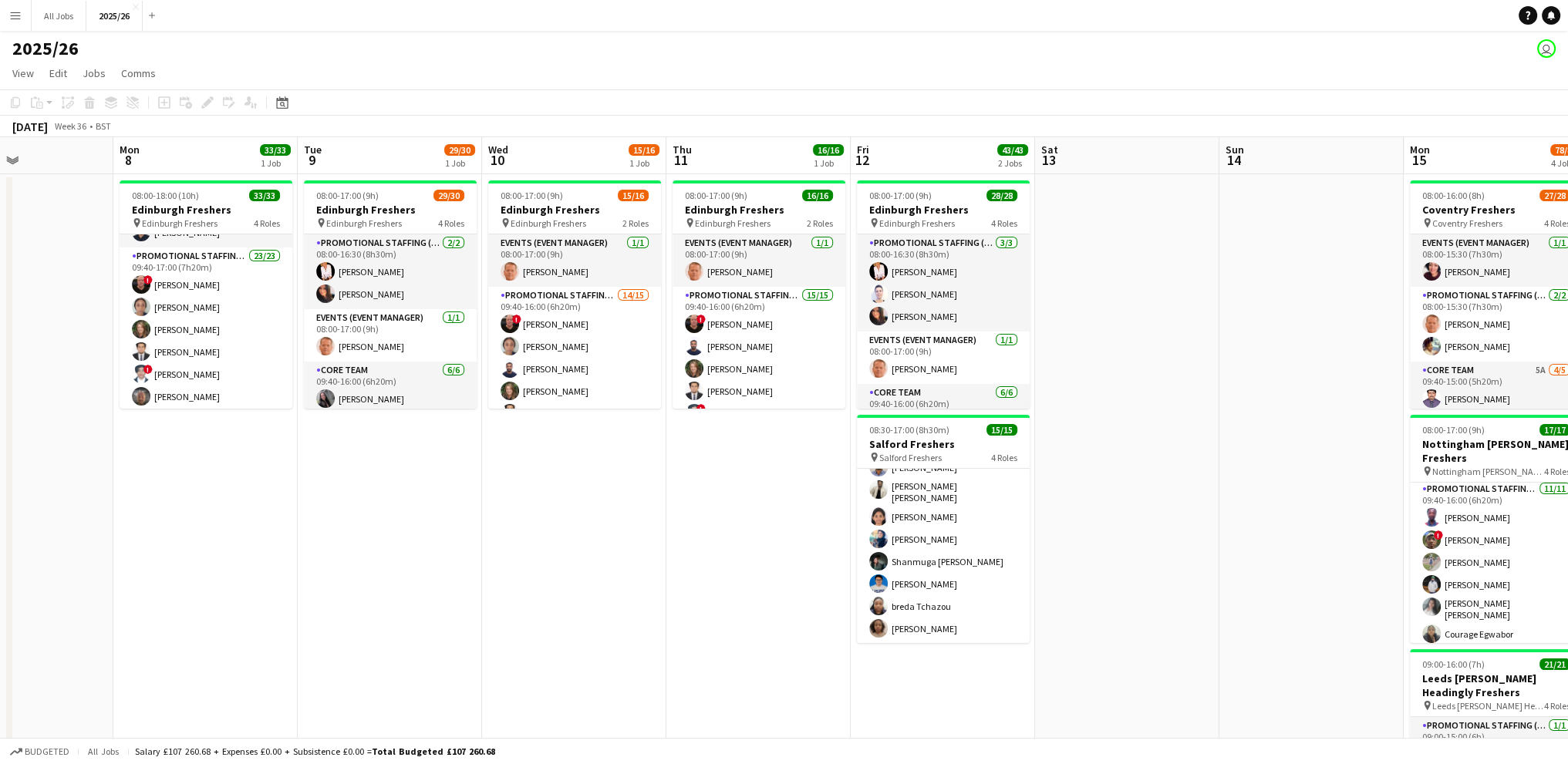
drag, startPoint x: 970, startPoint y: 76, endPoint x: 612, endPoint y: 74, distance: 358.0
click at [612, 74] on app-page-menu "View Day view expanded Day view collapsed Month view Date picker Jump to [DATE]…" at bounding box center [784, 75] width 1568 height 29
